Goal: Transaction & Acquisition: Obtain resource

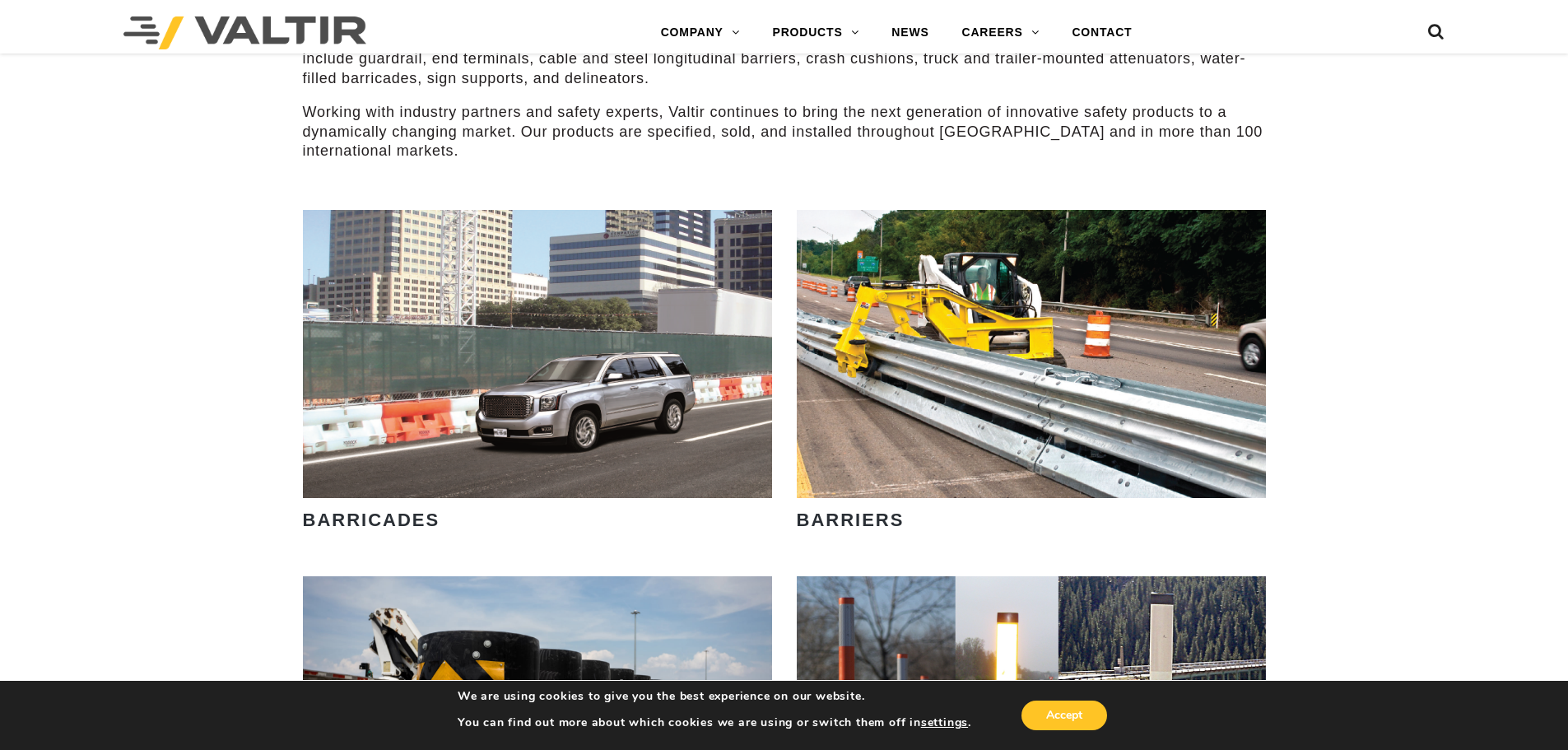
scroll to position [906, 0]
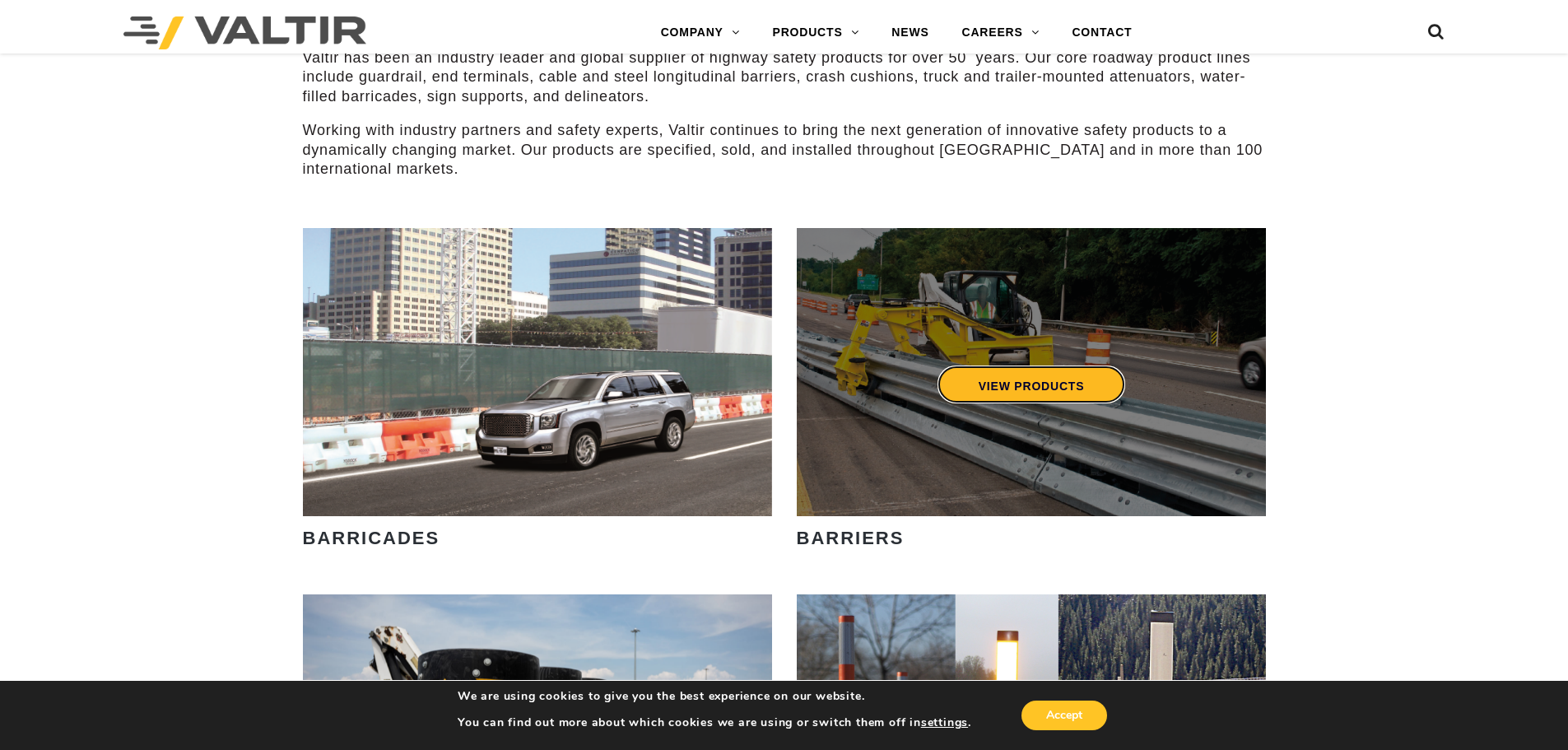
click at [1013, 378] on link "VIEW PRODUCTS" at bounding box center [1031, 384] width 188 height 38
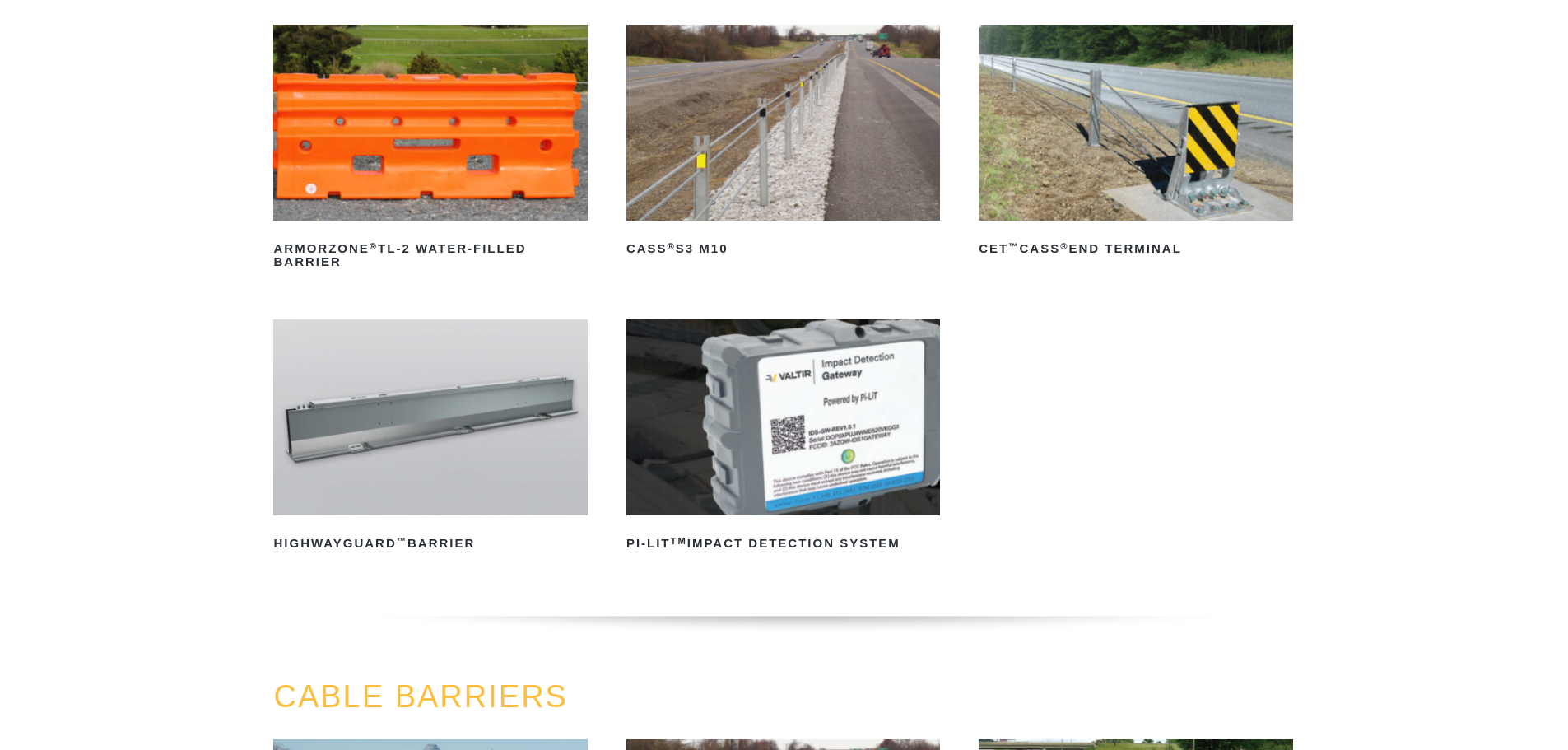
scroll to position [247, 0]
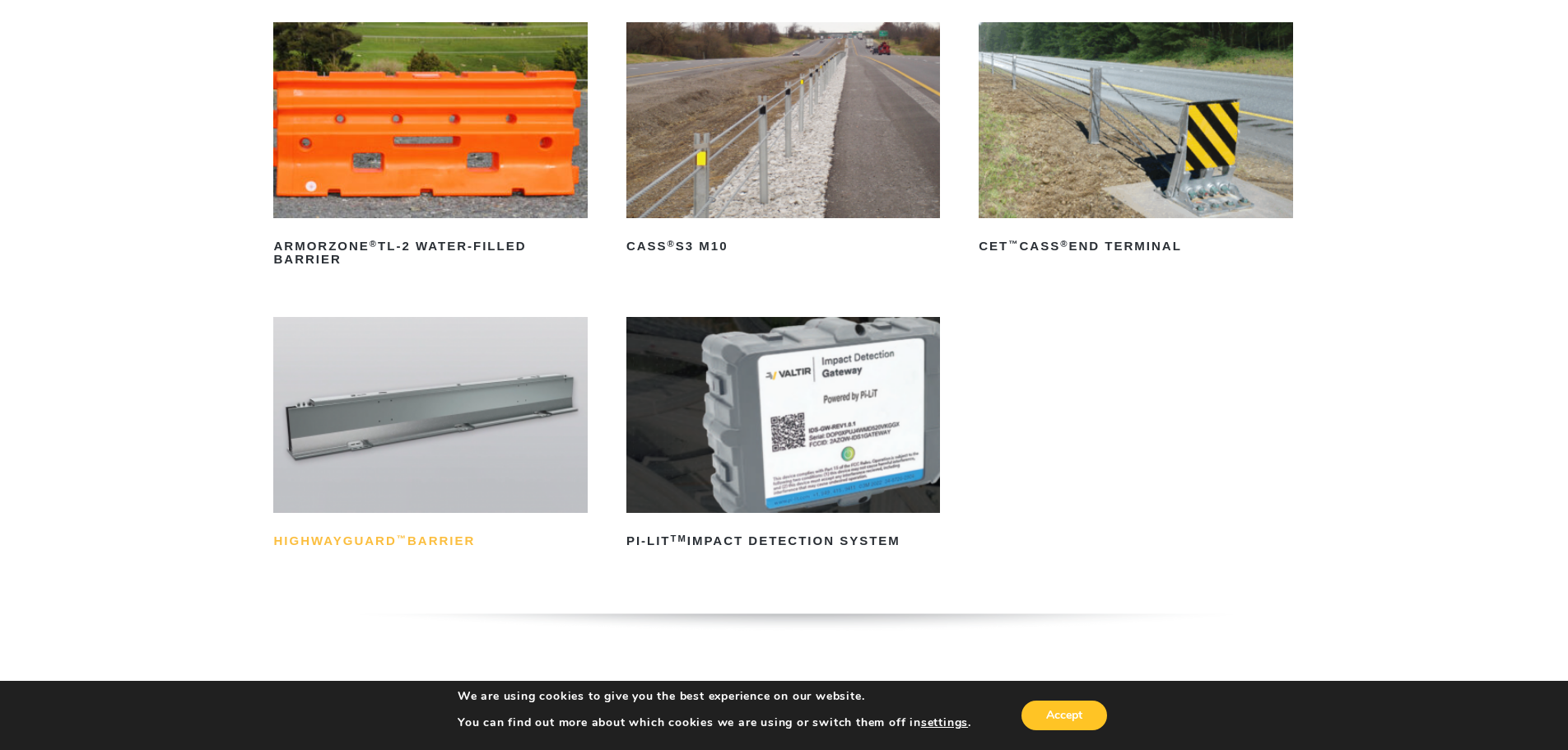
click at [427, 534] on h2 "HighwayGuard ™ Barrier" at bounding box center [430, 541] width 314 height 26
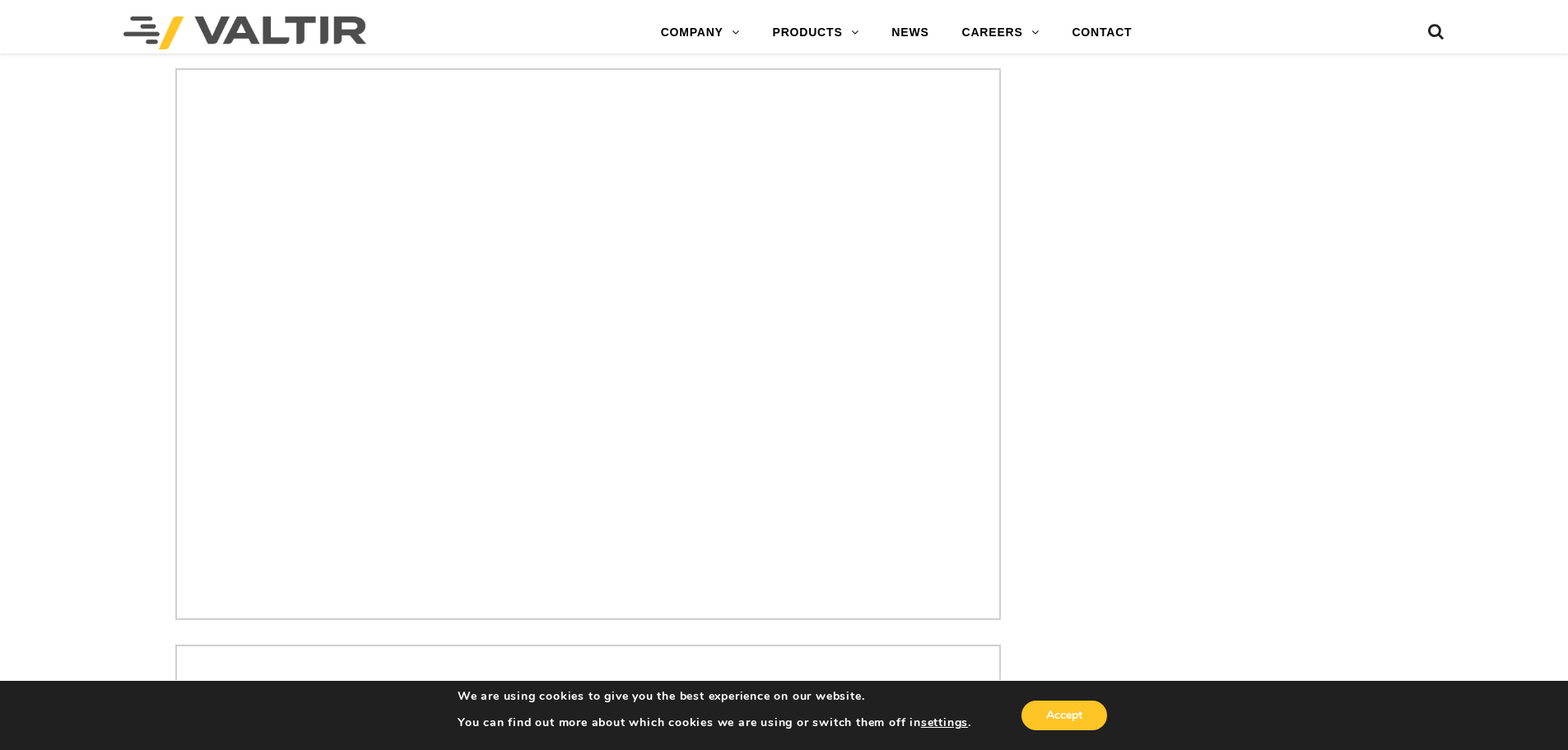
scroll to position [7246, 0]
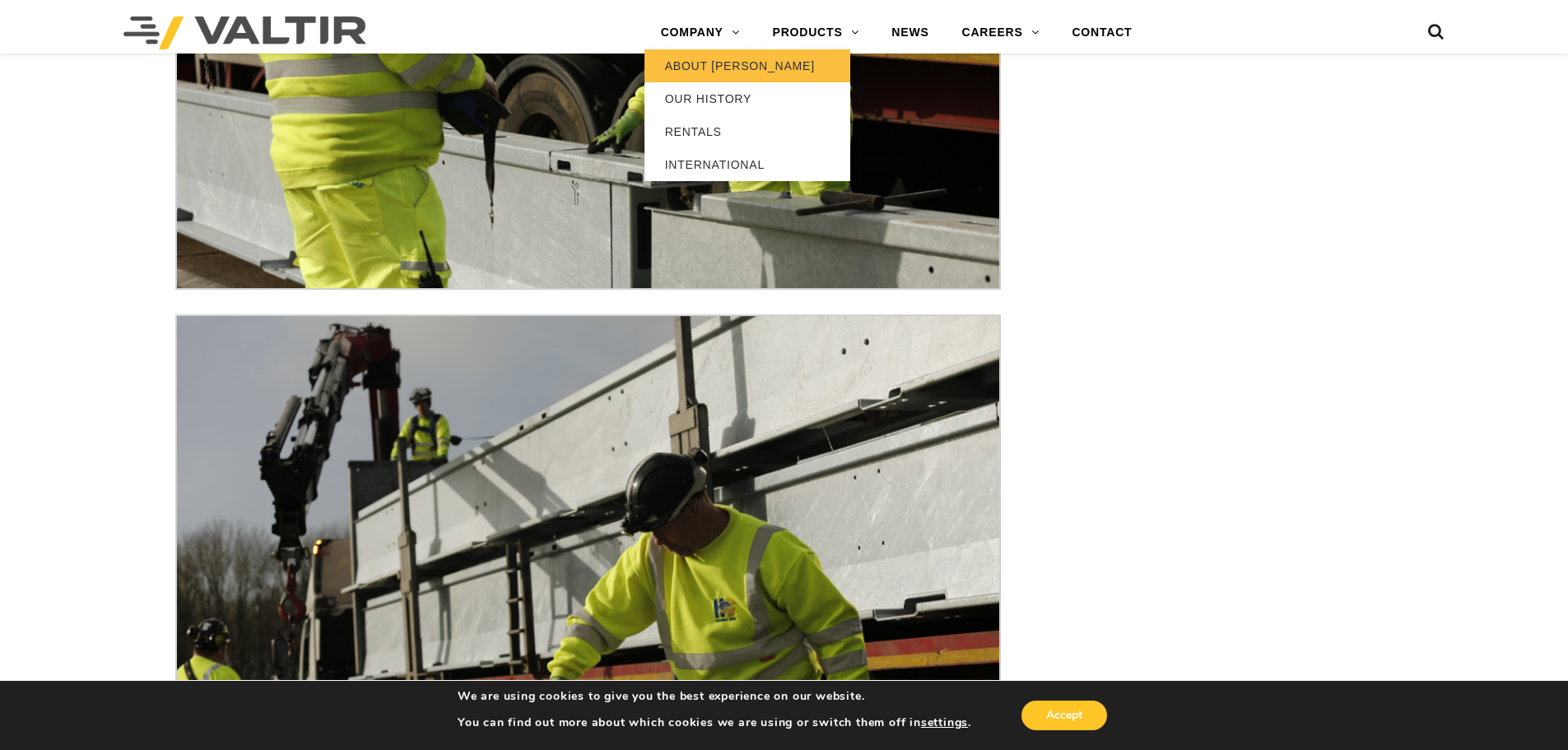
click at [706, 70] on link "ABOUT [PERSON_NAME]" at bounding box center [747, 65] width 206 height 33
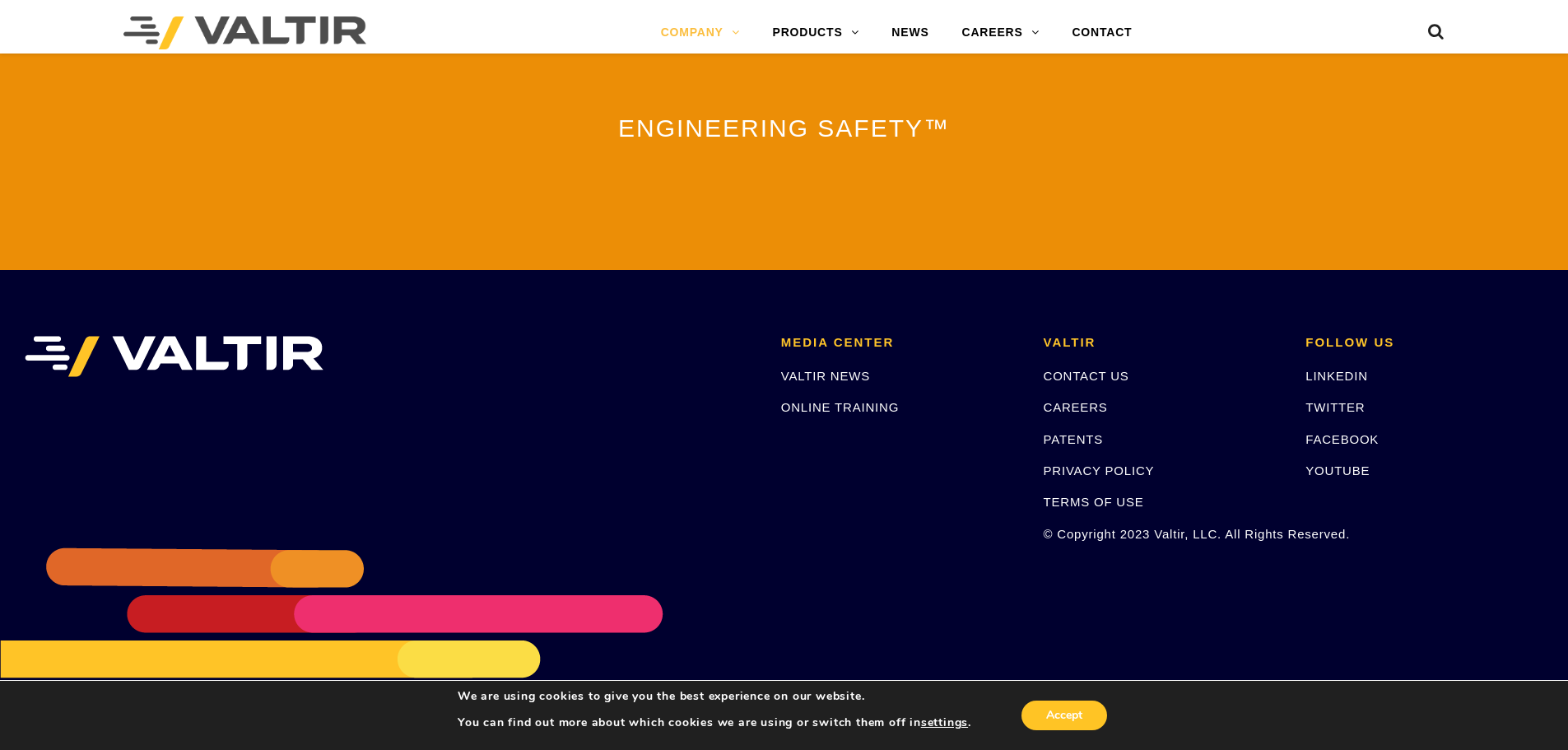
scroll to position [3647, 0]
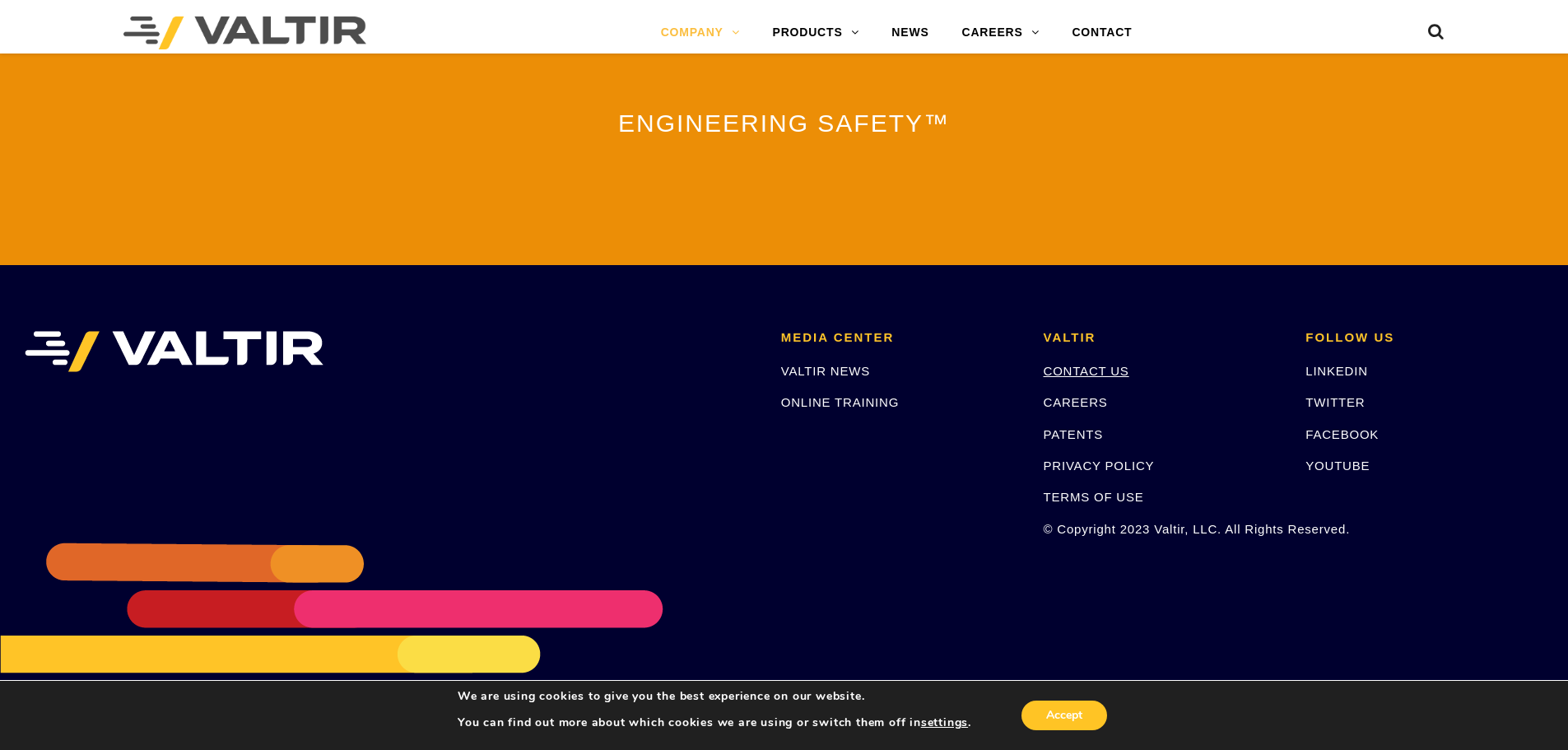
click at [1094, 364] on link "CONTACT US" at bounding box center [1085, 371] width 85 height 14
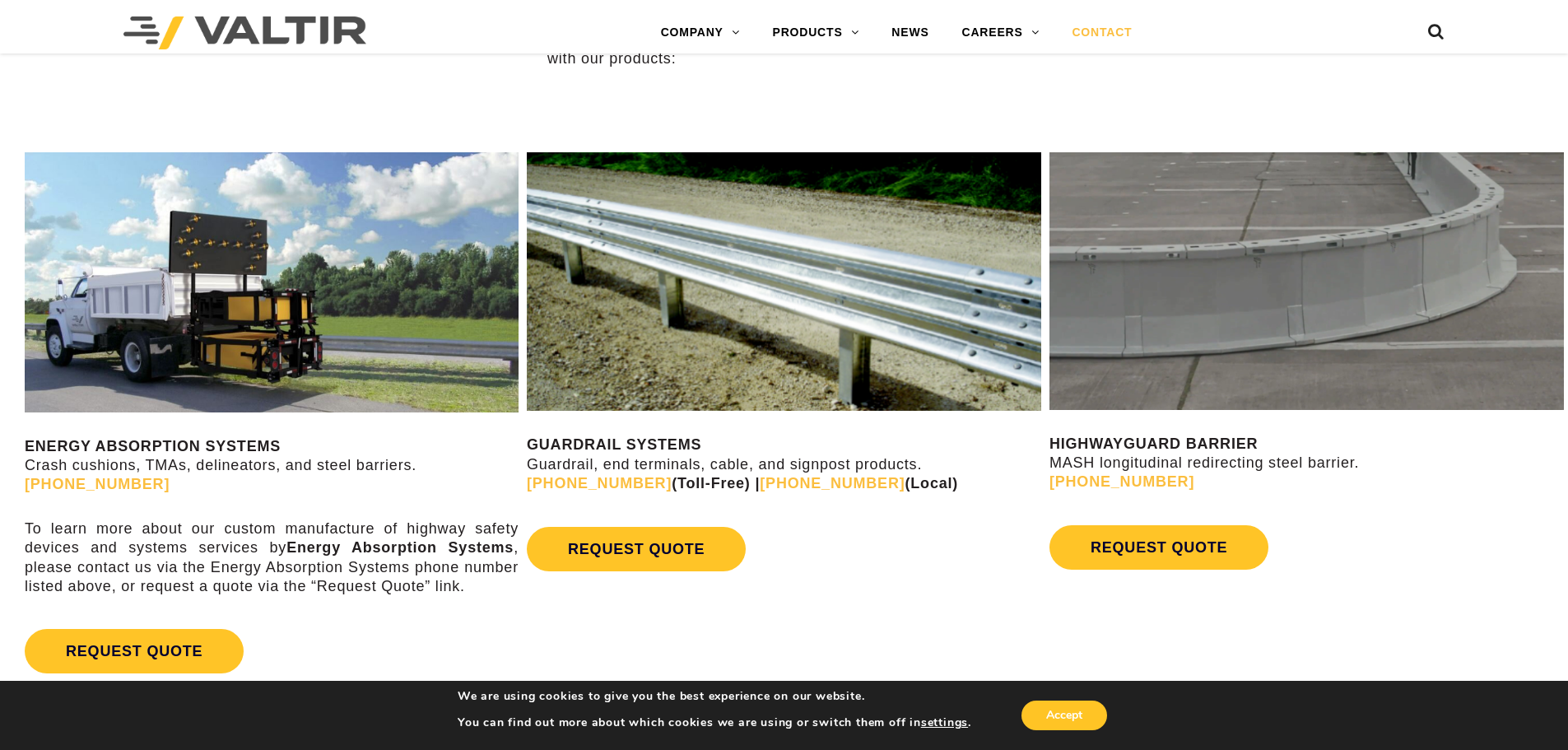
scroll to position [823, 0]
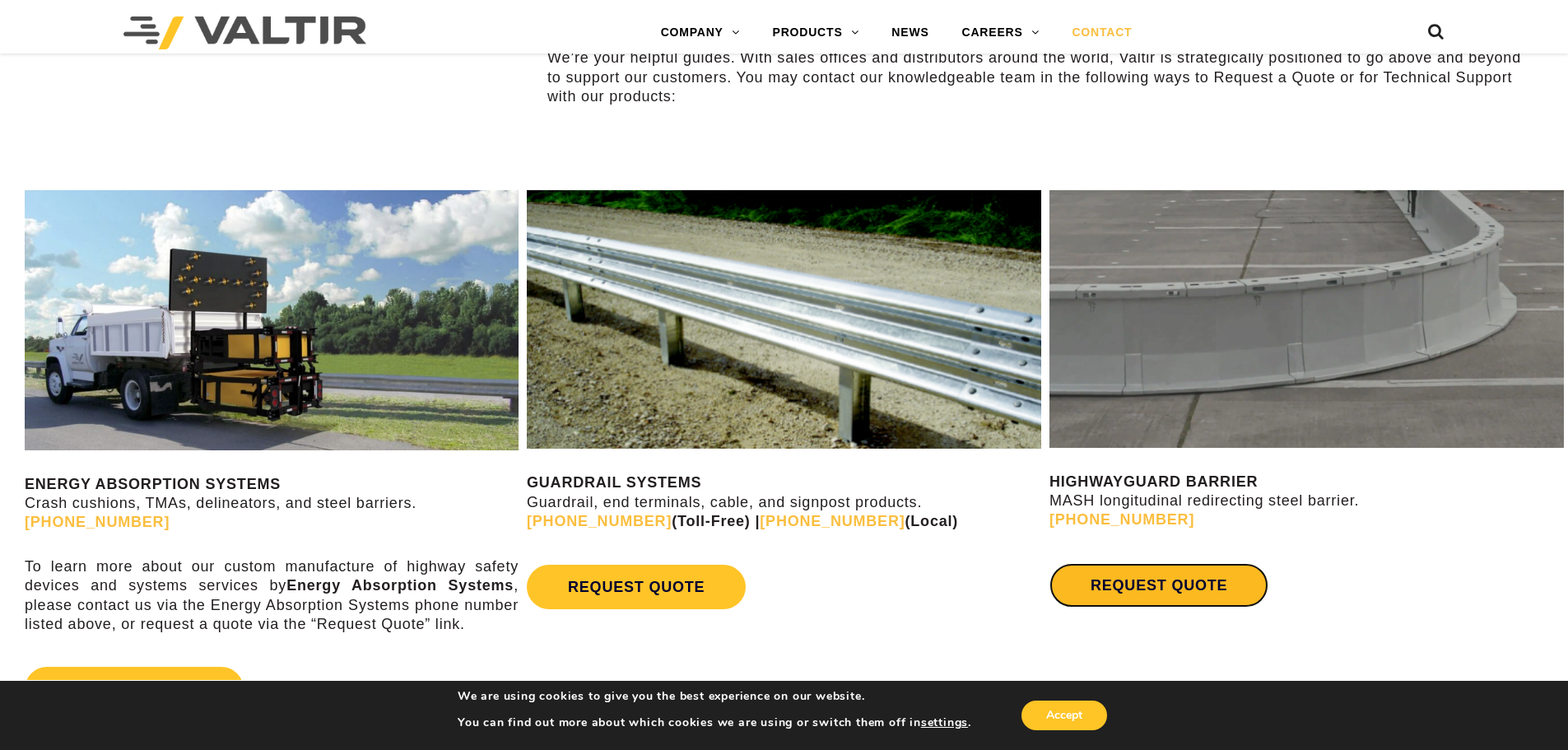
click at [1143, 579] on link "REQUEST QUOTE" at bounding box center [1158, 586] width 219 height 45
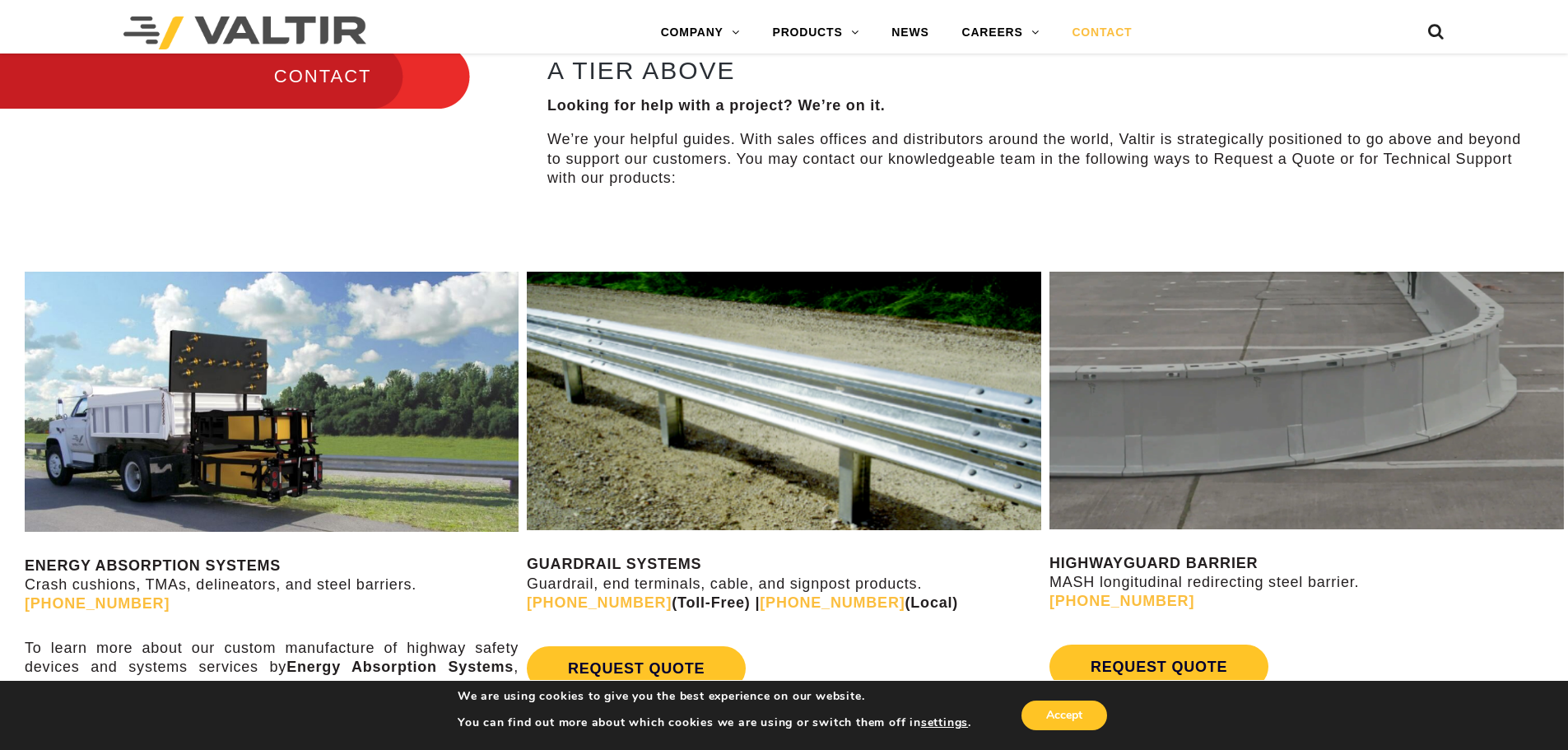
scroll to position [577, 0]
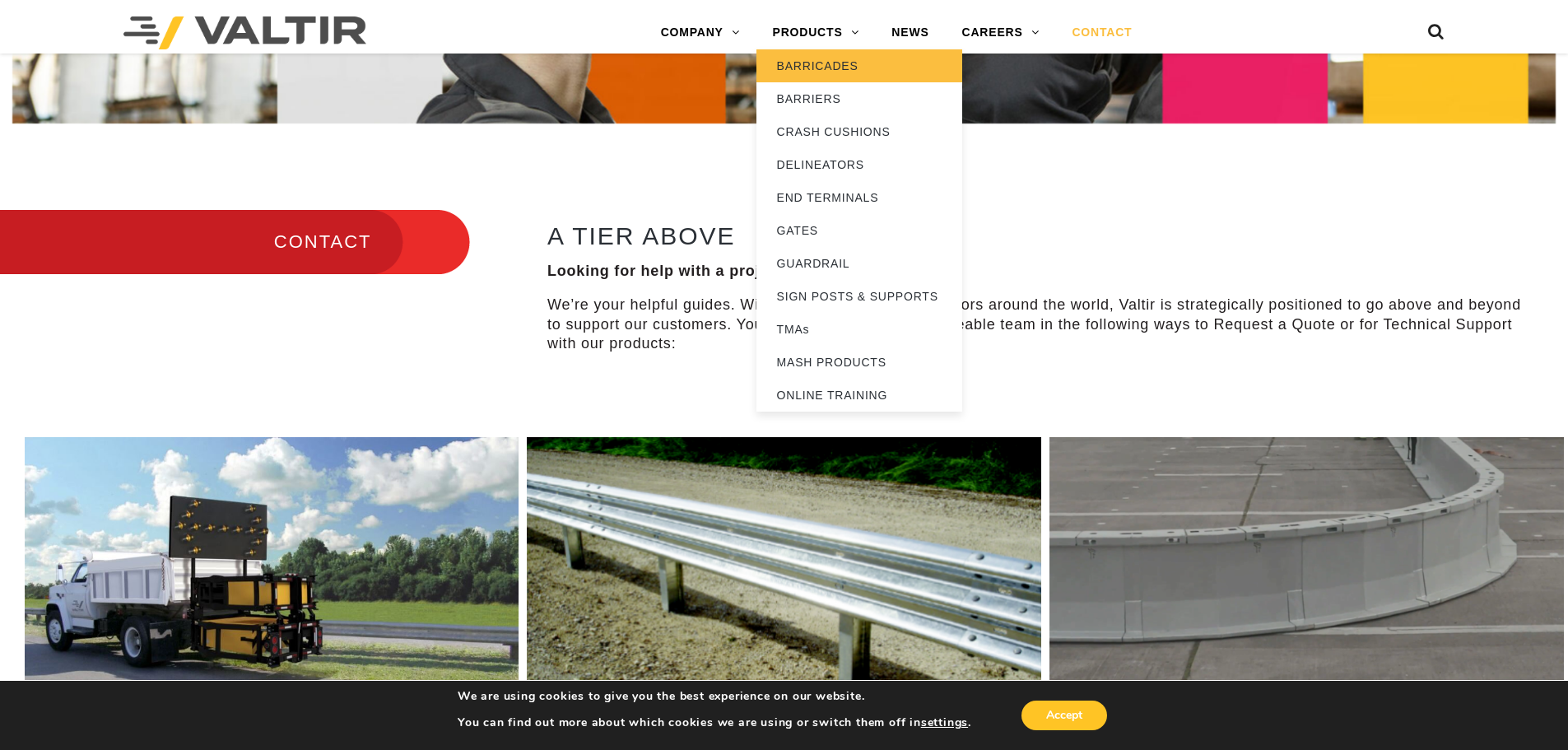
click at [819, 62] on link "BARRICADES" at bounding box center [860, 65] width 206 height 33
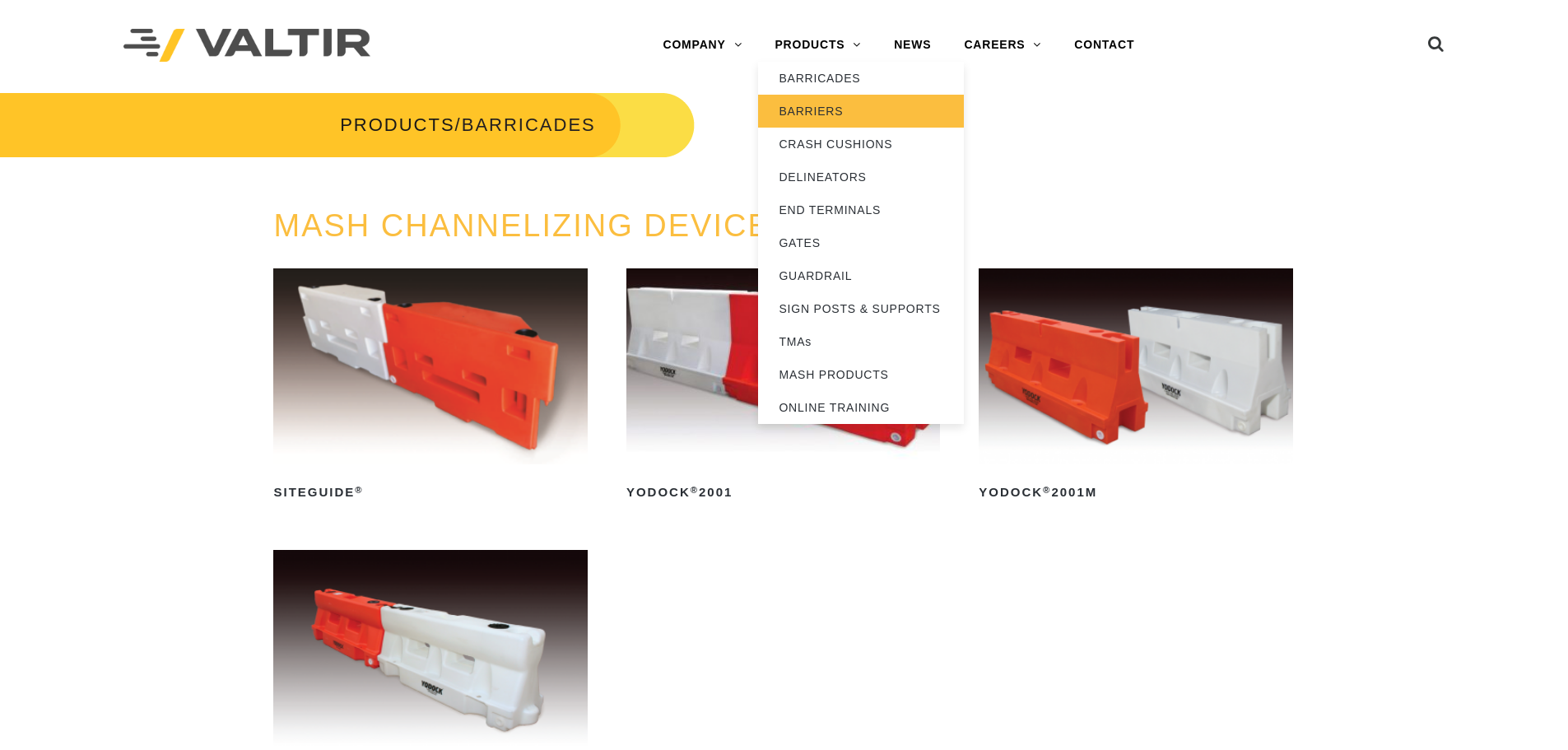
click at [819, 106] on link "BARRIERS" at bounding box center [860, 111] width 206 height 33
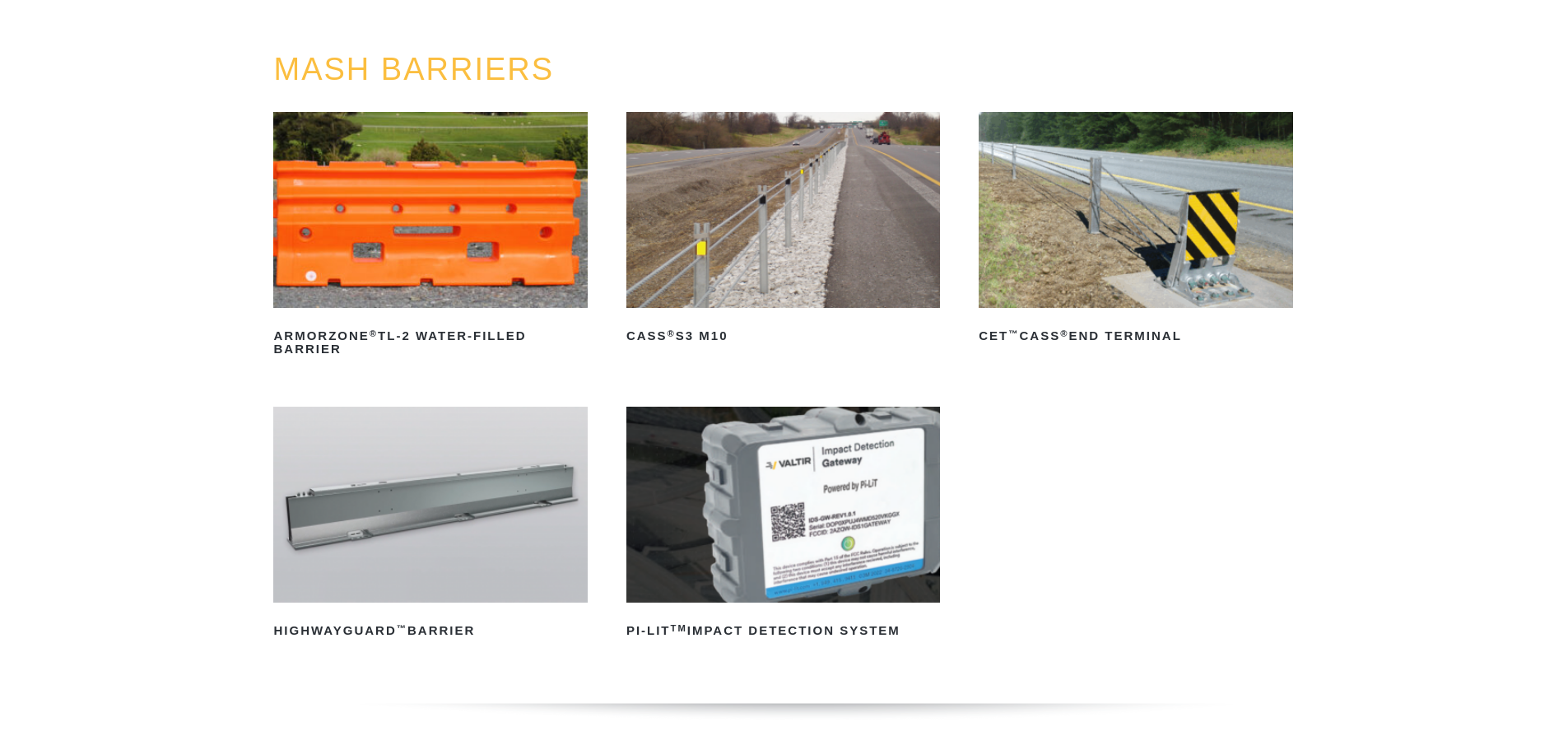
scroll to position [164, 0]
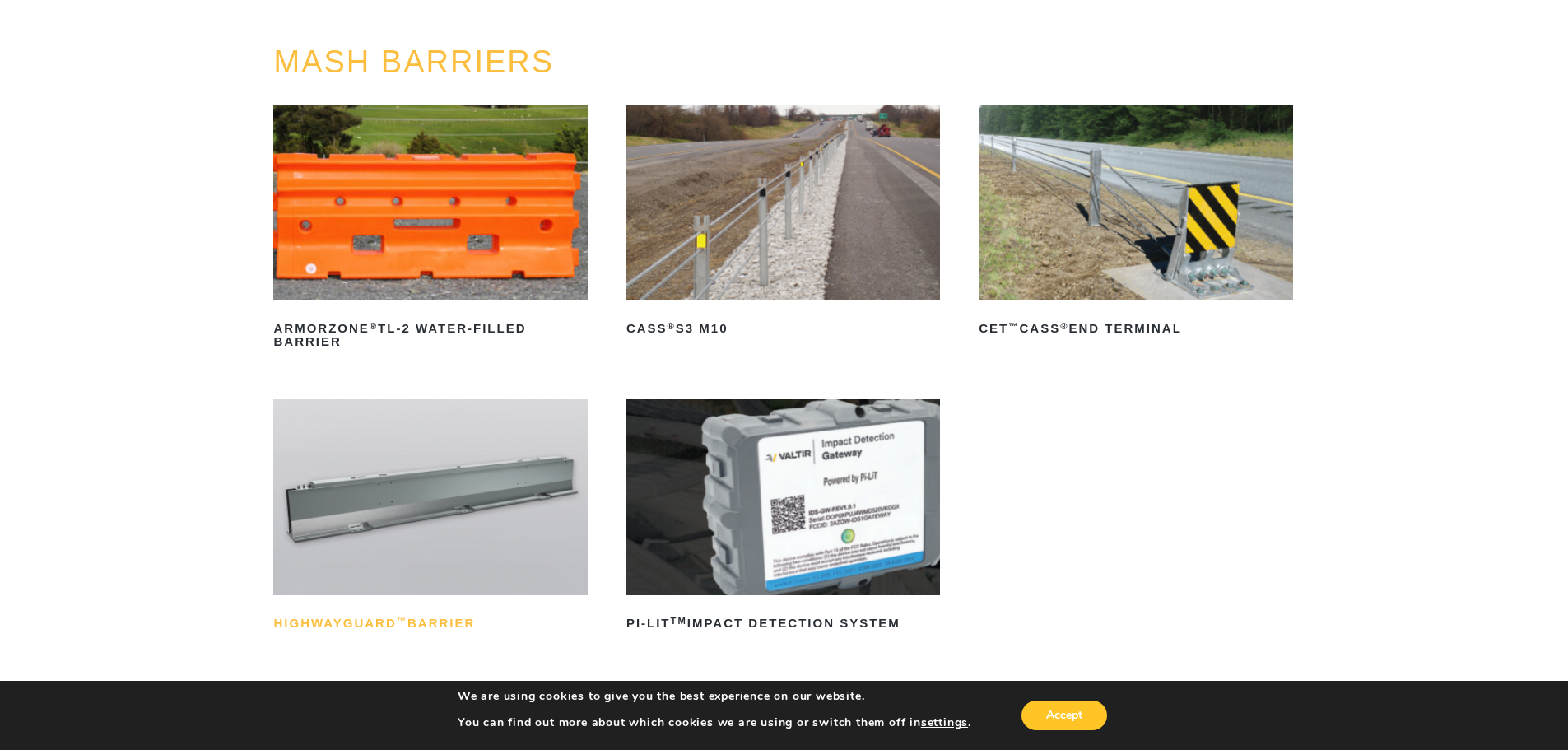
click at [430, 626] on h2 "HighwayGuard ™ Barrier" at bounding box center [430, 623] width 314 height 26
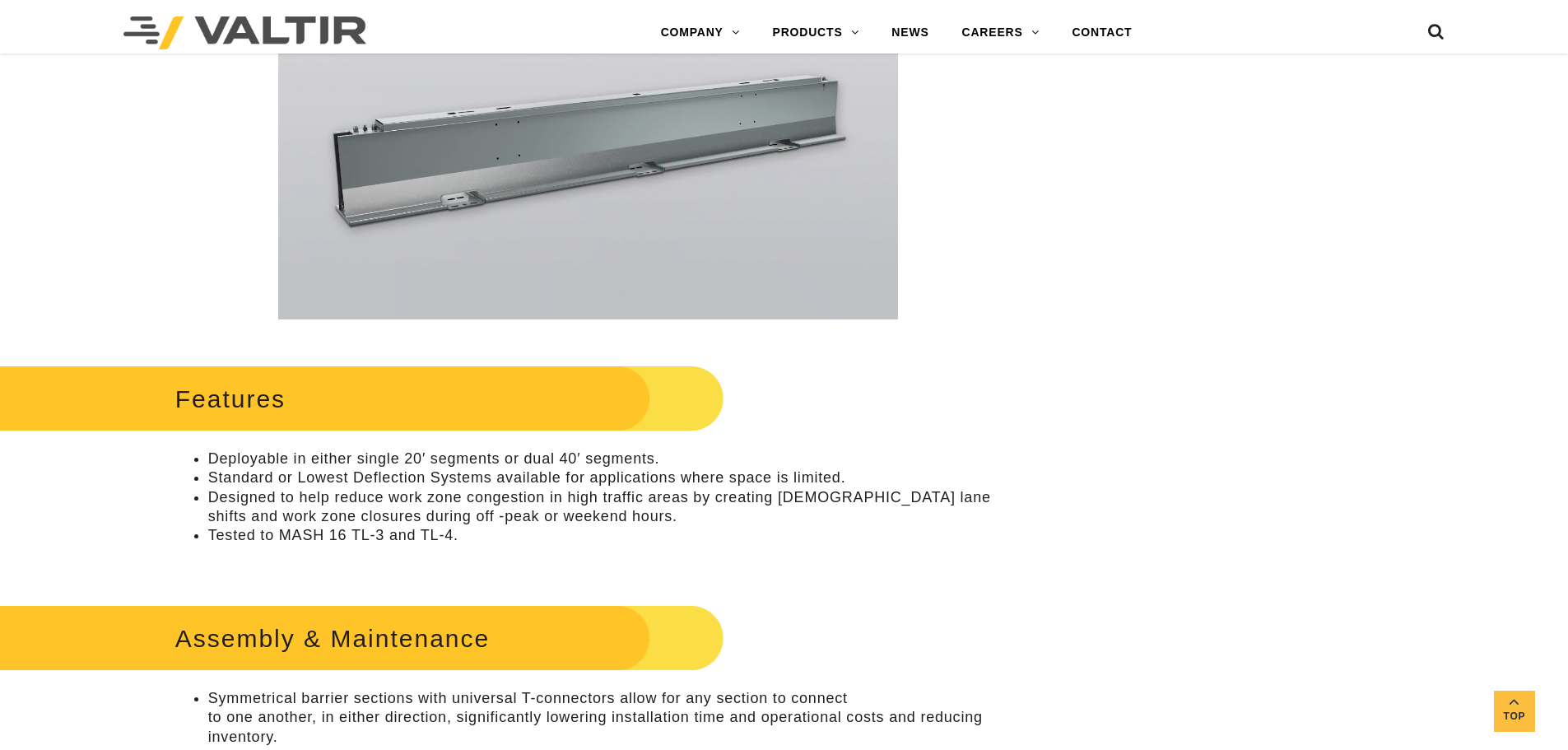
scroll to position [411, 0]
